Goal: Task Accomplishment & Management: Use online tool/utility

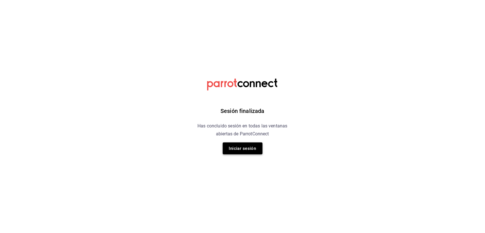
click at [239, 146] on button "Iniciar sesión" at bounding box center [243, 149] width 40 height 12
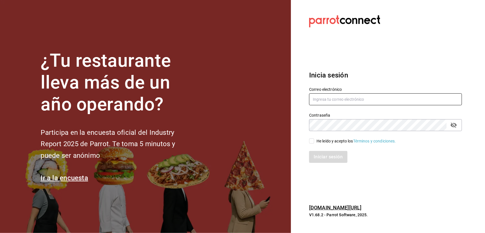
type input "[EMAIL_ADDRESS][DOMAIN_NAME]"
click at [314, 142] on input "He leído y acepto los Términos y condiciones." at bounding box center [311, 141] width 5 height 5
checkbox input "true"
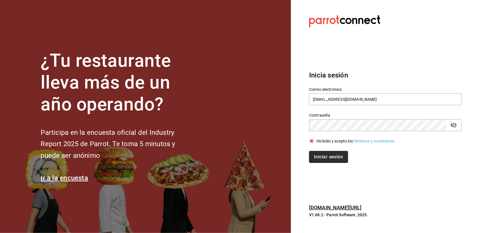
click at [316, 153] on button "Iniciar sesión" at bounding box center [328, 157] width 39 height 12
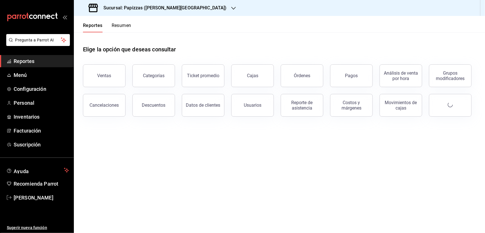
click at [144, 14] on div "Sucursal: Papizzas ([PERSON_NAME][GEOGRAPHIC_DATA])" at bounding box center [158, 8] width 160 height 16
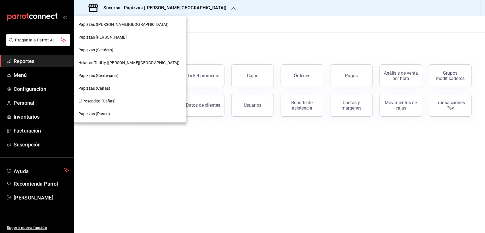
click at [102, 111] on span "Papizzas (Paseo)" at bounding box center [94, 114] width 32 height 6
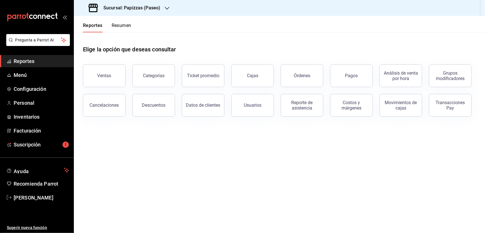
click at [41, 63] on span "Reportes" at bounding box center [41, 61] width 55 height 8
click at [294, 109] on div "Reporte de asistencia" at bounding box center [302, 105] width 35 height 11
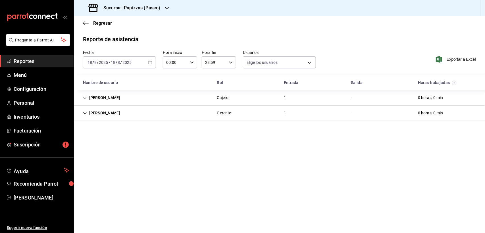
type input "46d070b1-8c2a-45ec-89ac-ee85bbbc077f,72fa07c2-2b7a-46f5-8e3c-668ee8b85cc7,98cdc…"
click at [151, 63] on icon "button" at bounding box center [150, 63] width 4 height 4
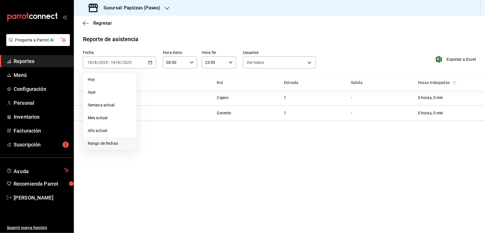
click at [99, 144] on span "Rango de fechas" at bounding box center [110, 144] width 44 height 6
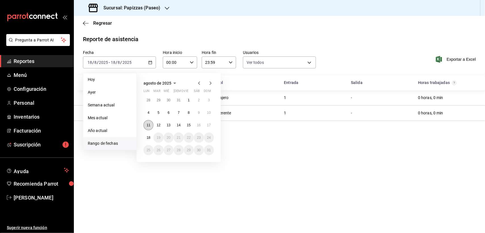
click at [151, 126] on button "11" at bounding box center [149, 125] width 10 height 10
click at [208, 125] on abbr "17" at bounding box center [209, 125] width 4 height 4
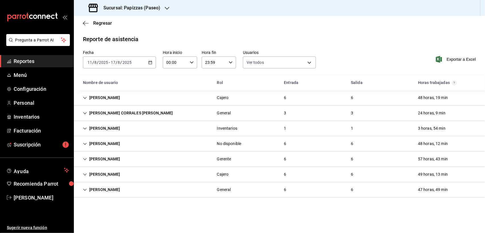
click at [86, 95] on div "Gabriel Yahir Cuevas Padilla" at bounding box center [101, 98] width 46 height 11
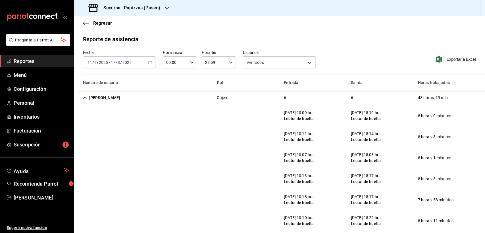
click at [86, 95] on div "Gabriel Yahir Cuevas Padilla" at bounding box center [101, 98] width 46 height 11
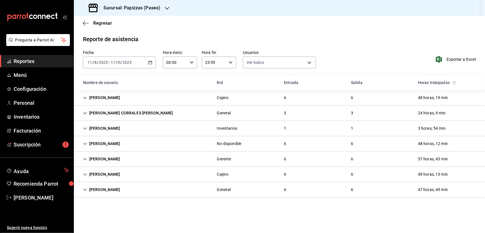
click at [83, 117] on div "ALAN KOMOZOZET CORRALES HIGUERA" at bounding box center [127, 113] width 99 height 11
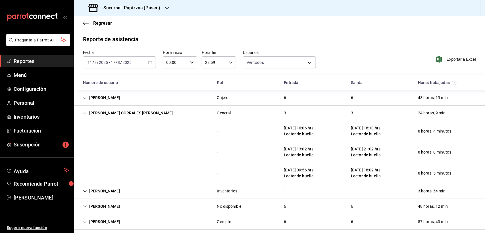
click at [83, 117] on div "ALAN KOMOZOZET CORRALES HIGUERA" at bounding box center [127, 113] width 99 height 11
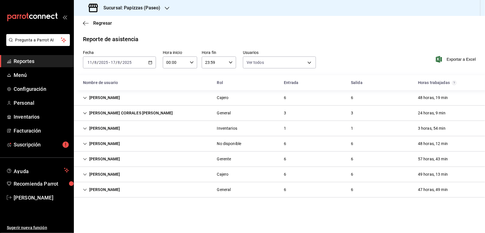
click at [82, 140] on div "Angel Valentín Miramontes Cota" at bounding box center [101, 144] width 46 height 11
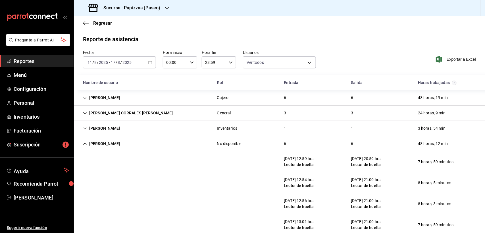
scroll to position [36, 0]
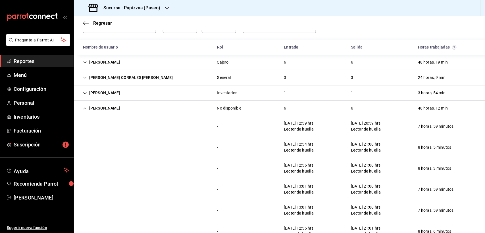
click at [80, 109] on div "Angel Valentín Miramontes Cota" at bounding box center [101, 108] width 46 height 11
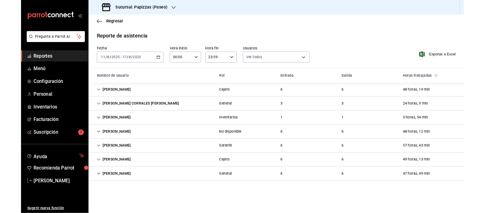
scroll to position [0, 0]
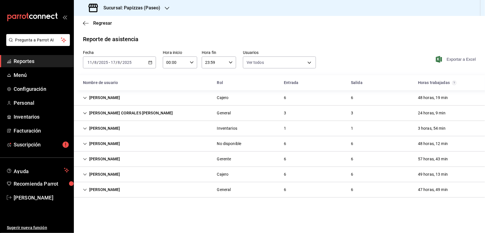
click at [469, 61] on span "Exportar a Excel" at bounding box center [456, 59] width 39 height 7
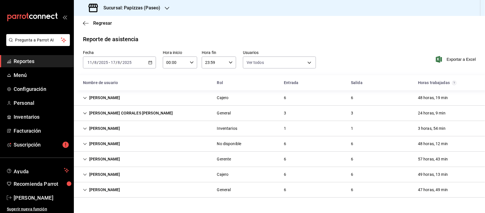
click at [164, 9] on div "Sucursal: Papizzas (Paseo)" at bounding box center [124, 8] width 93 height 16
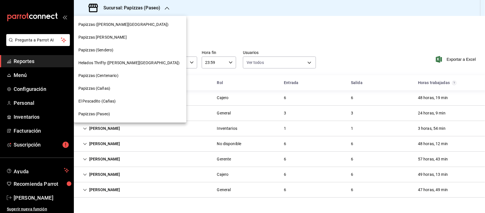
click at [105, 50] on span "Papizzas (Sendero)" at bounding box center [95, 50] width 35 height 6
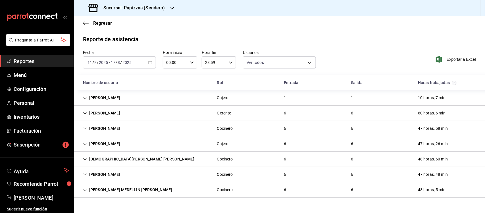
type input "46d070b1-8c2a-45ec-89ac-ee85bbbc077f,72fa07c2-2b7a-46f5-8e3c-668ee8b85cc7,98cdc…"
click at [84, 96] on icon "Cell" at bounding box center [85, 98] width 4 height 4
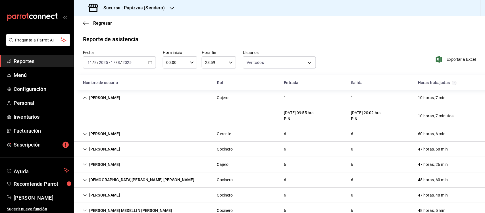
click at [84, 98] on icon "Cell" at bounding box center [84, 98] width 3 height 2
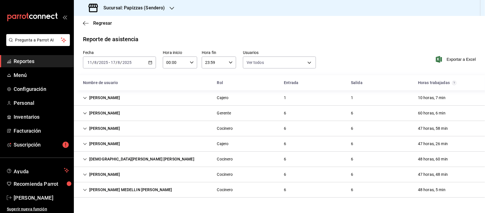
click at [84, 113] on icon "Cell" at bounding box center [84, 113] width 3 height 2
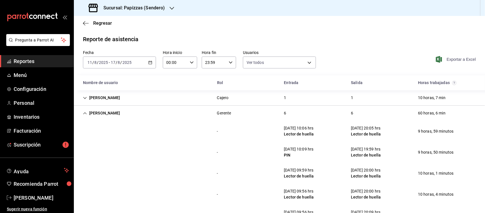
click at [450, 57] on span "Exportar a Excel" at bounding box center [456, 59] width 39 height 7
click at [83, 113] on icon "Cell" at bounding box center [85, 113] width 4 height 4
